Goal: Task Accomplishment & Management: Understand process/instructions

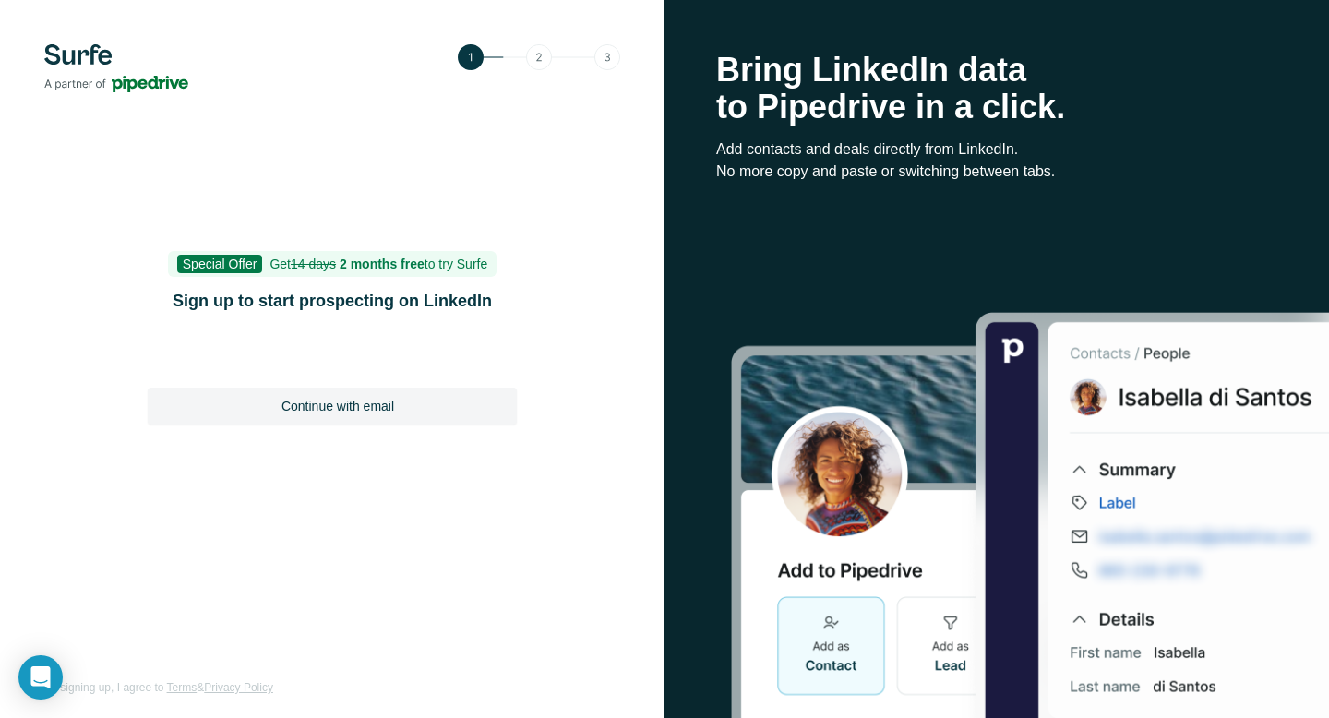
click at [392, 297] on h1 "Sign up to start prospecting on LinkedIn" at bounding box center [332, 301] width 369 height 26
